Goal: Task Accomplishment & Management: Manage account settings

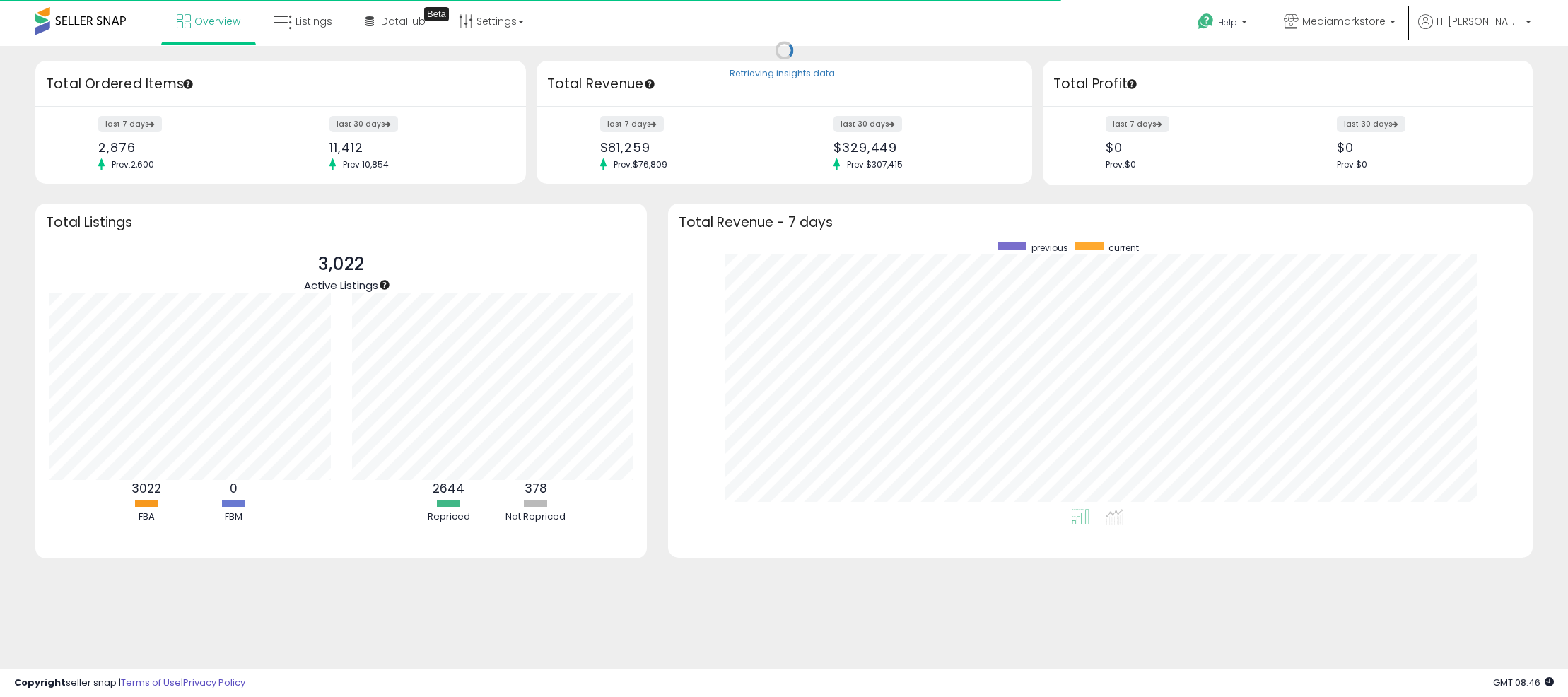
scroll to position [267, 836]
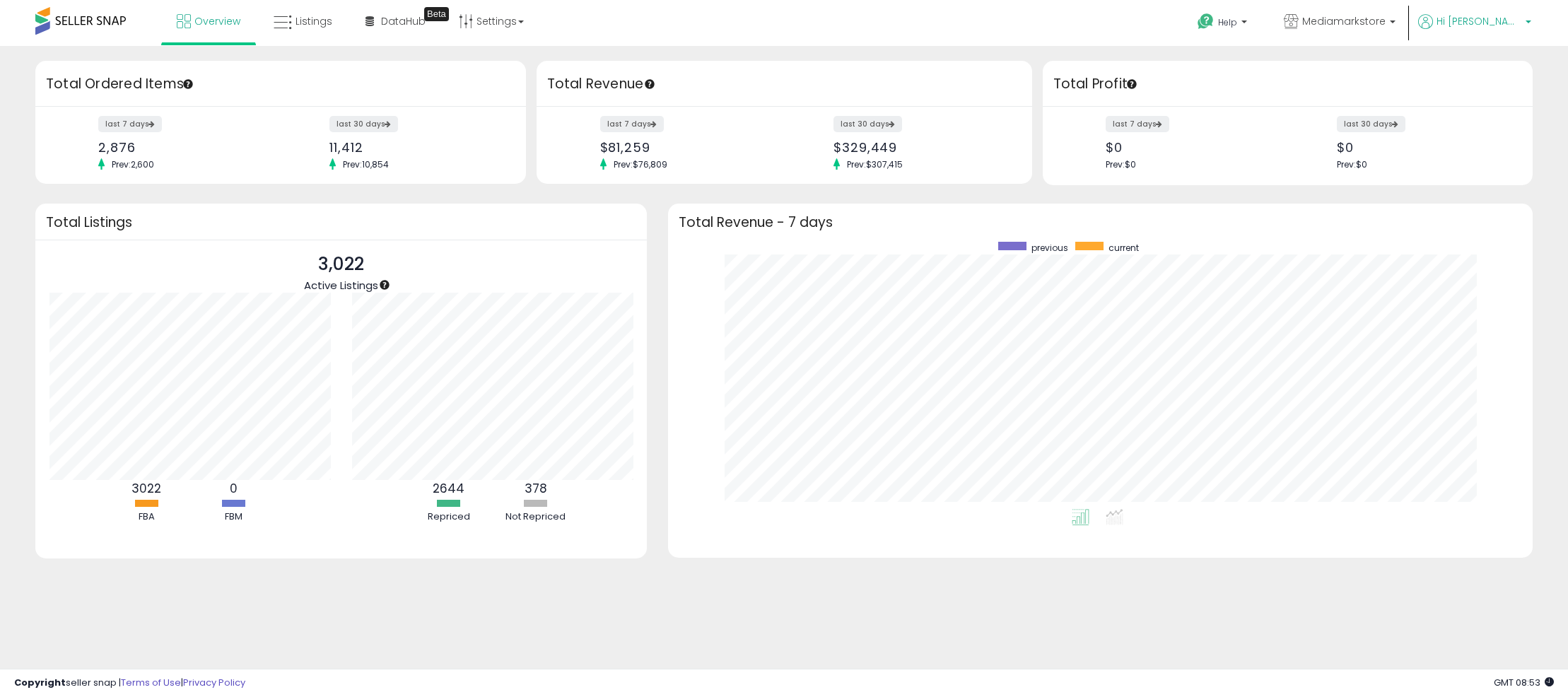
click at [1479, 23] on span "Hi [PERSON_NAME]" at bounding box center [1479, 21] width 85 height 14
click at [1499, 73] on link "Account" at bounding box center [1499, 75] width 38 height 13
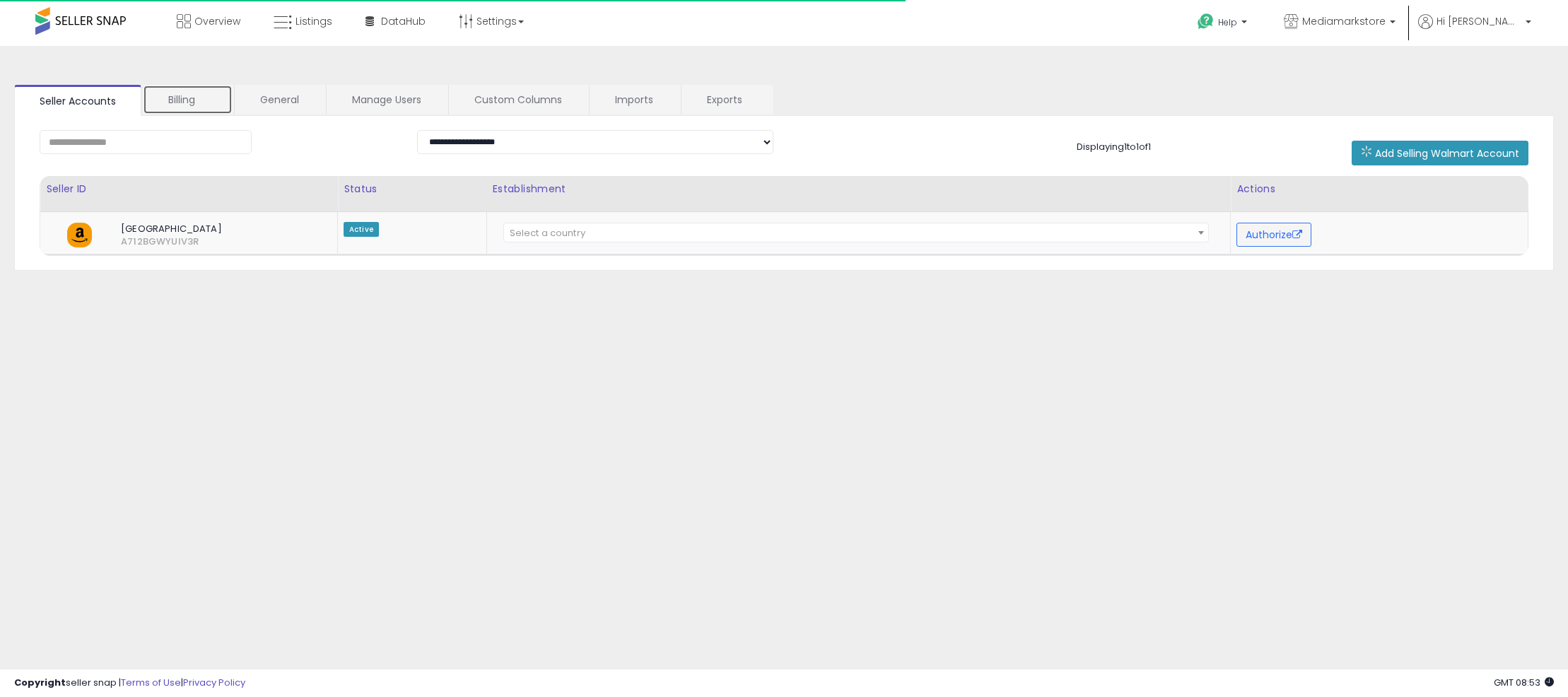
click at [178, 99] on link "Billing" at bounding box center [187, 99] width 90 height 30
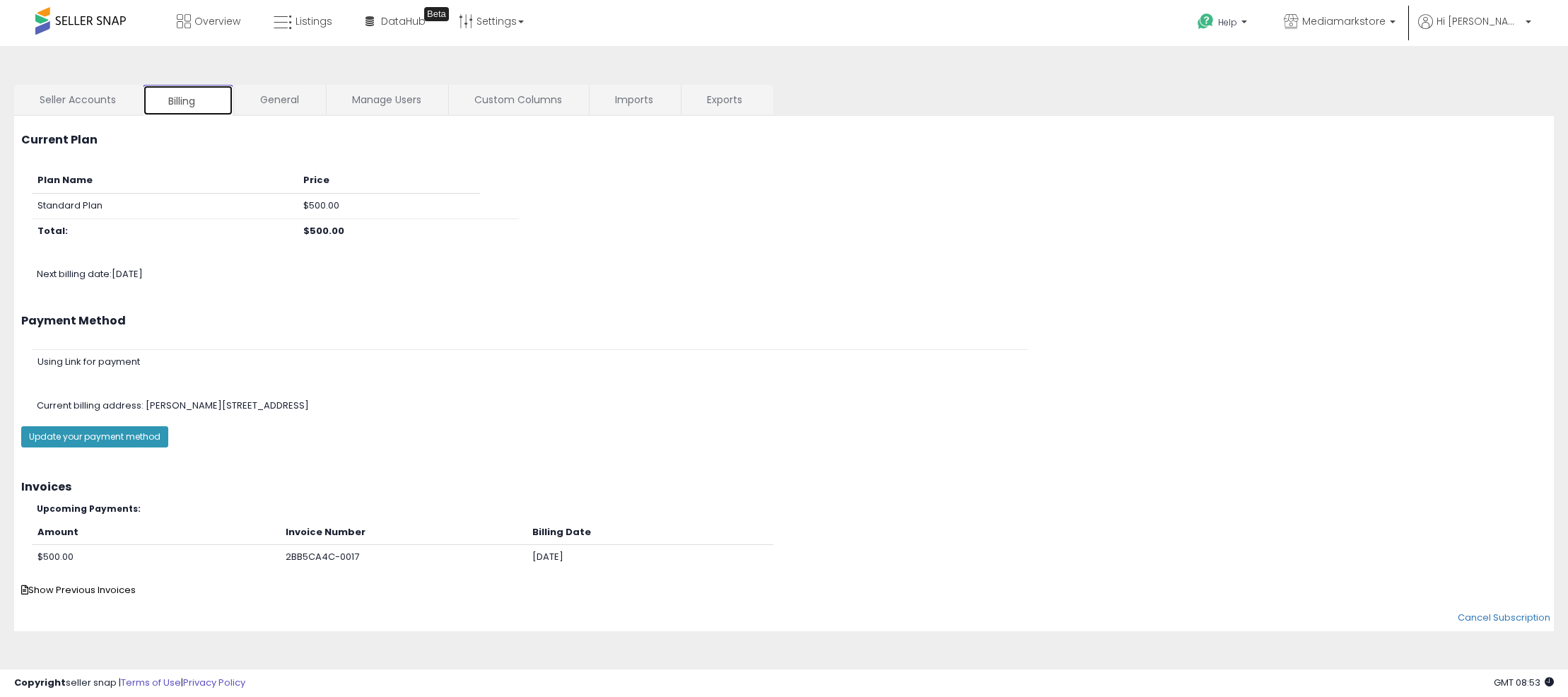
scroll to position [5, 0]
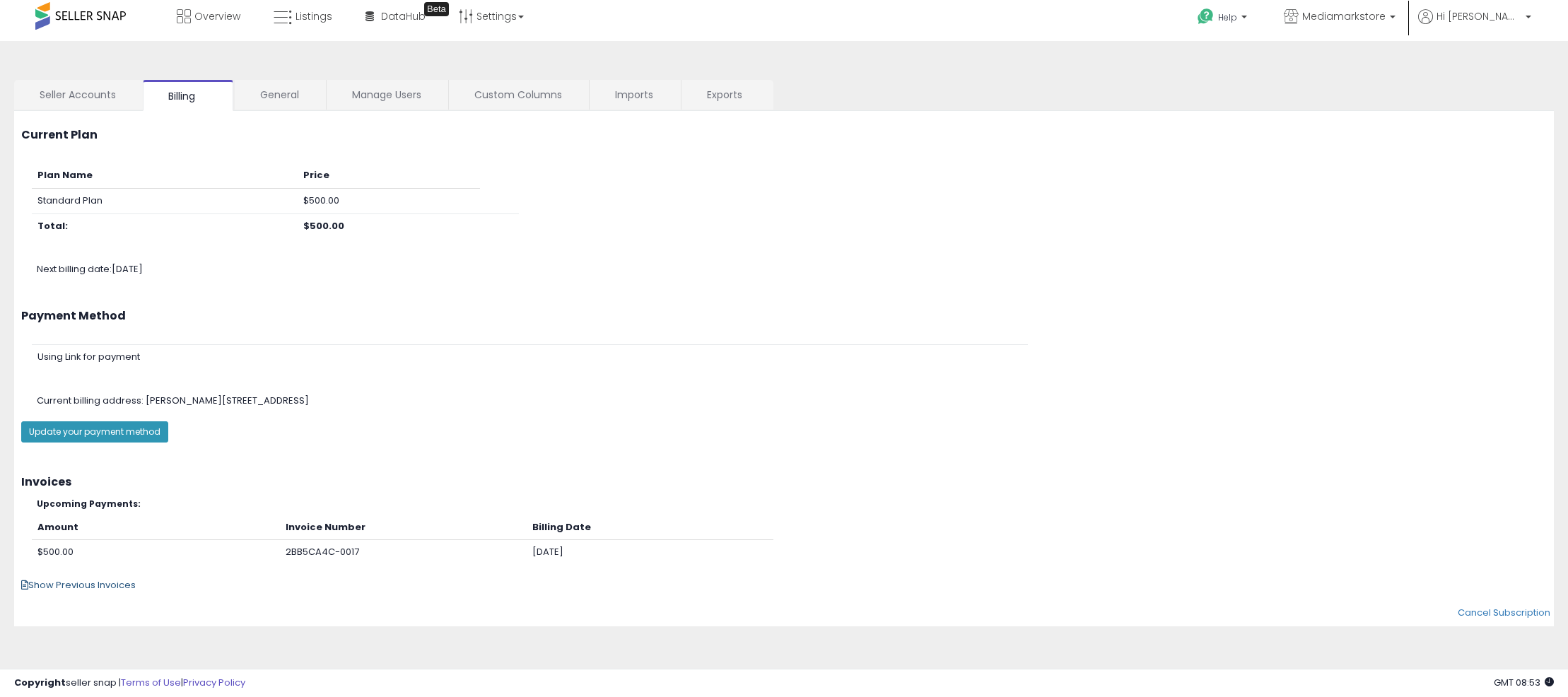
click at [110, 587] on span "Show Previous Invoices" at bounding box center [78, 584] width 114 height 13
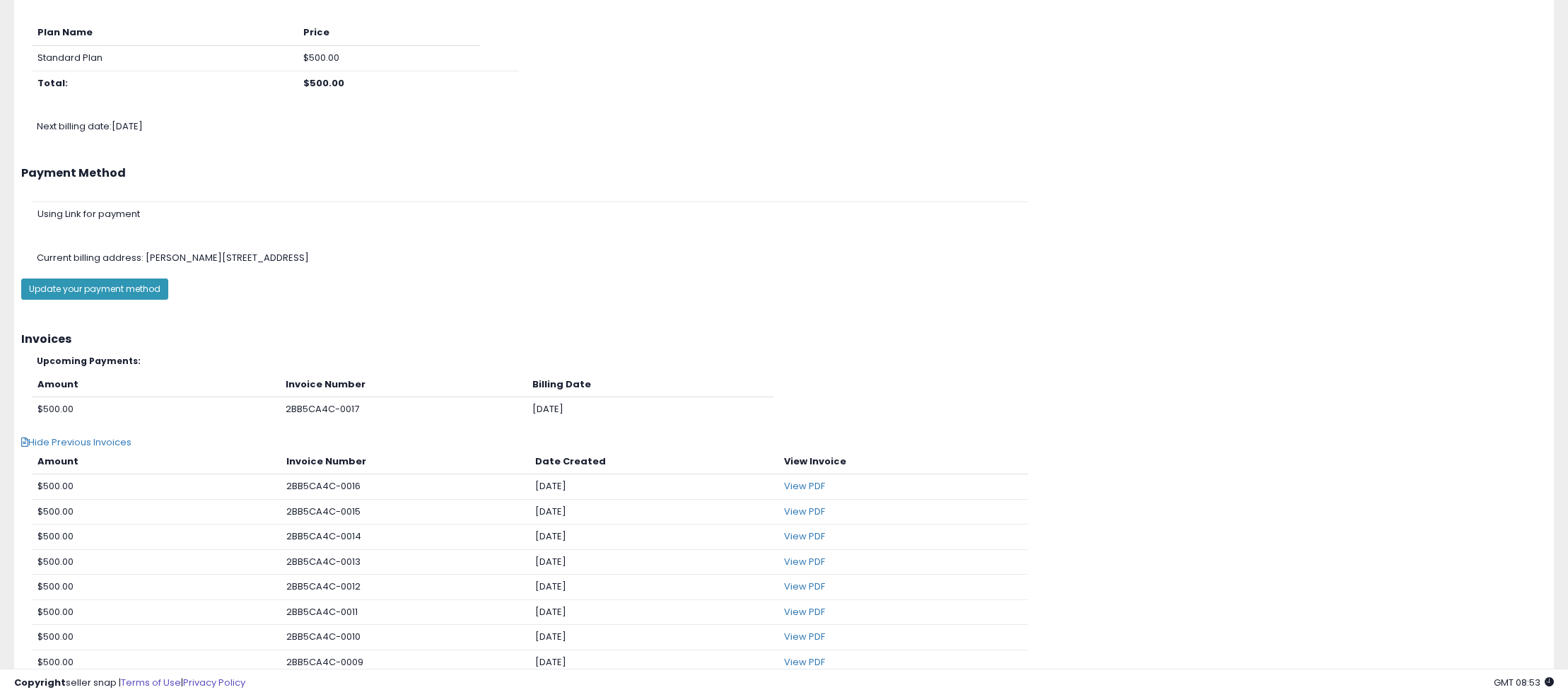
scroll to position [149, 0]
click at [817, 486] on link "View PDF" at bounding box center [804, 484] width 41 height 13
